Goal: Find specific page/section: Find specific page/section

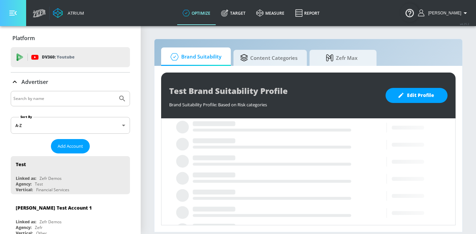
click at [17, 12] on button "button" at bounding box center [13, 13] width 26 height 26
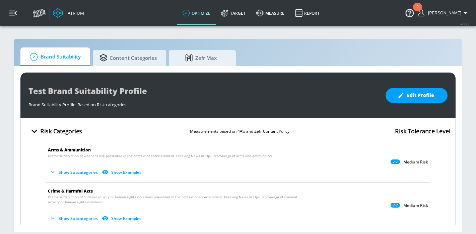
click at [15, 13] on icon "button" at bounding box center [12, 12] width 7 height 7
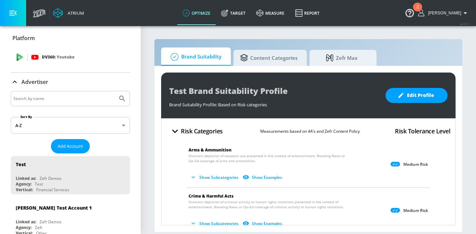
click at [25, 56] on span "DV360: Youtube" at bounding box center [70, 57] width 109 height 7
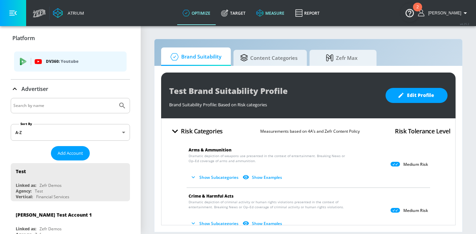
click at [286, 13] on link "measure" at bounding box center [270, 13] width 39 height 24
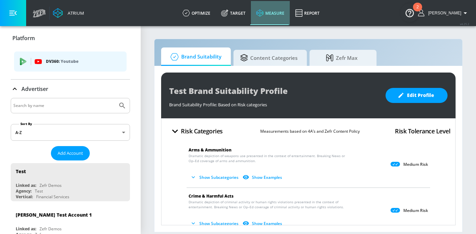
click at [289, 12] on link "measure" at bounding box center [270, 13] width 39 height 24
